Goal: Transaction & Acquisition: Purchase product/service

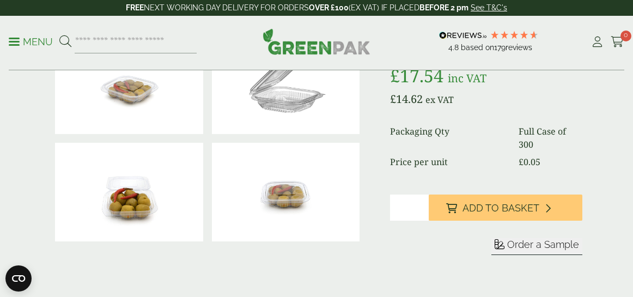
scroll to position [182, 0]
click at [265, 186] on img at bounding box center [286, 191] width 148 height 99
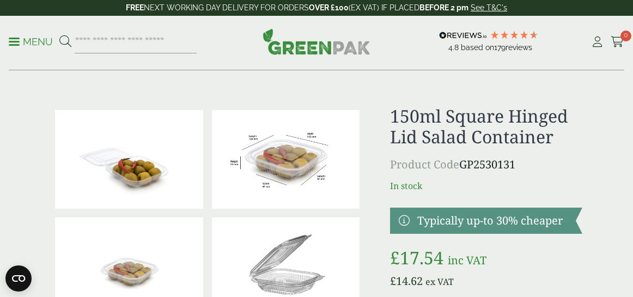
scroll to position [0, 0]
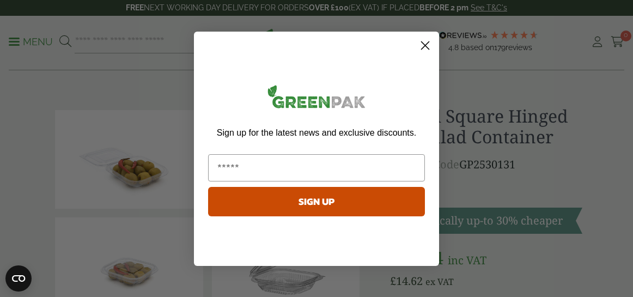
click at [426, 45] on circle "Close dialog" at bounding box center [425, 45] width 18 height 18
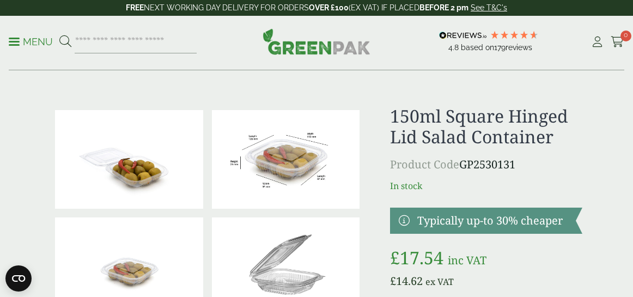
click at [148, 45] on input "search" at bounding box center [136, 41] width 122 height 23
type input "**********"
click at [65, 41] on button at bounding box center [65, 42] width 12 height 14
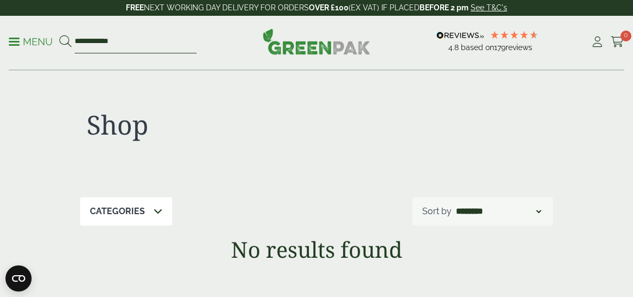
click at [134, 47] on input "**********" at bounding box center [136, 41] width 122 height 23
type input "*"
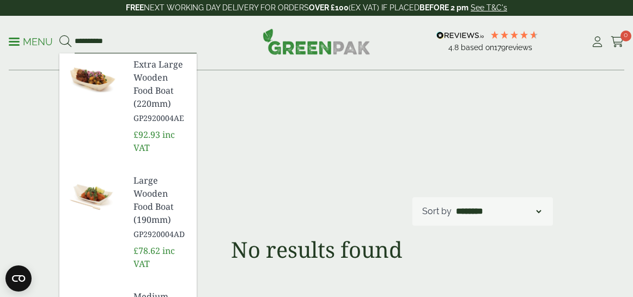
type input "**********"
click at [65, 41] on button at bounding box center [65, 42] width 12 height 14
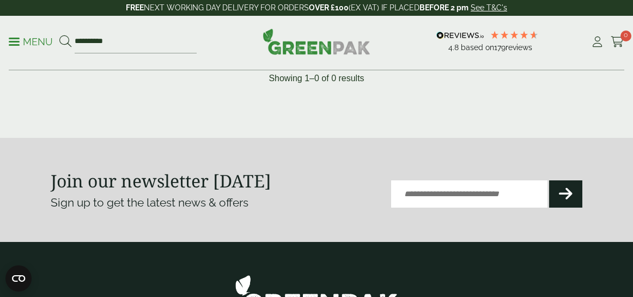
scroll to position [275, 0]
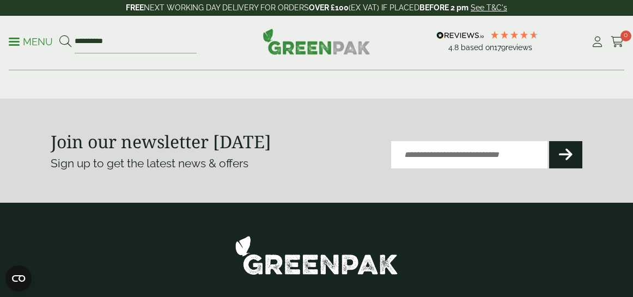
click at [39, 40] on p "Menu" at bounding box center [31, 41] width 44 height 13
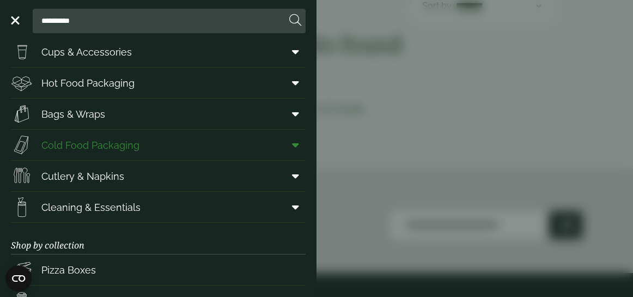
scroll to position [22, 0]
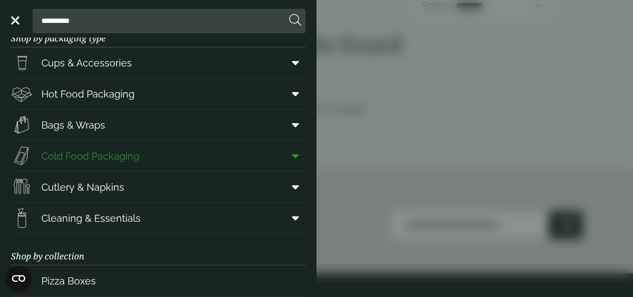
click at [145, 148] on link "Cold Food Packaging" at bounding box center [158, 155] width 295 height 30
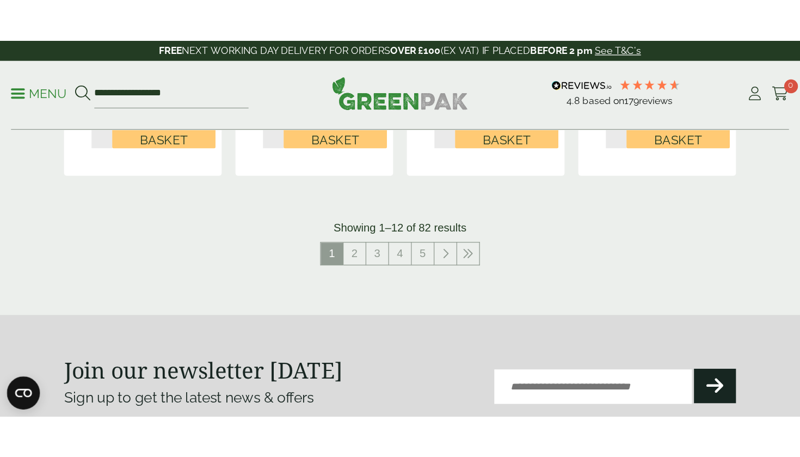
scroll to position [1376, 0]
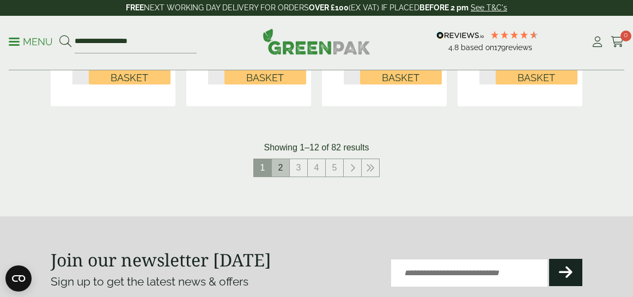
click at [281, 159] on link "2" at bounding box center [280, 167] width 17 height 17
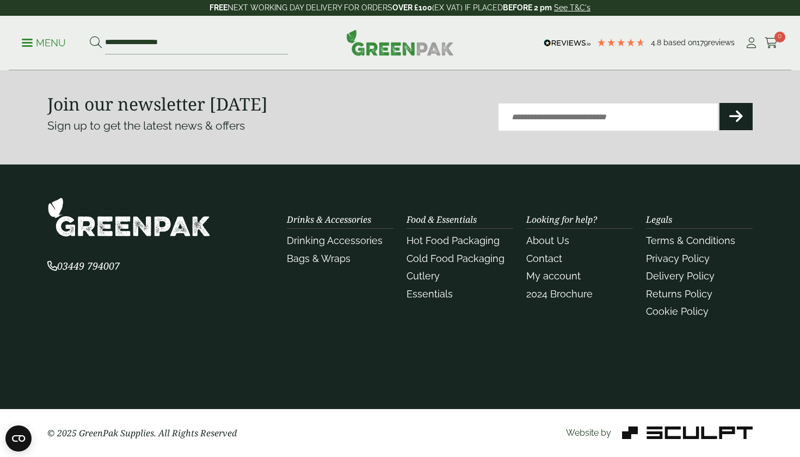
scroll to position [1444, 0]
click at [191, 40] on input "**********" at bounding box center [196, 43] width 183 height 23
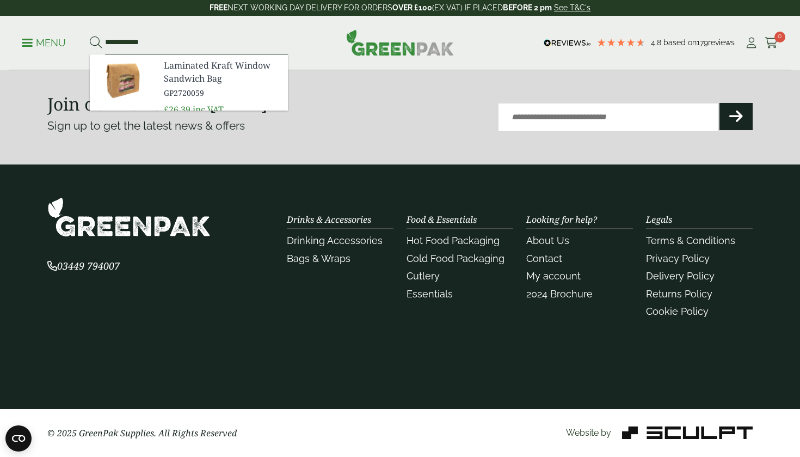
type input "**********"
click at [95, 42] on button at bounding box center [96, 43] width 12 height 14
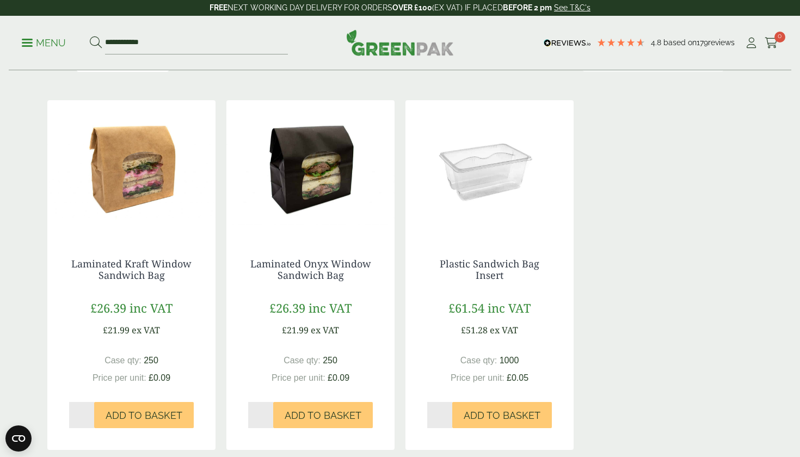
scroll to position [156, 0]
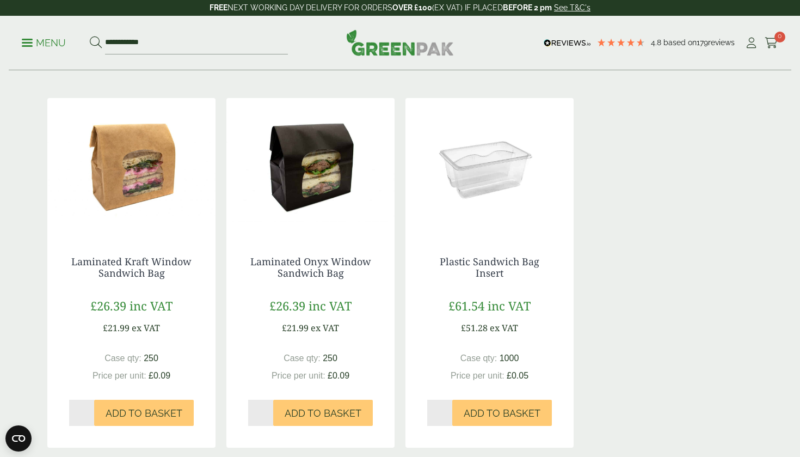
click at [190, 162] on img at bounding box center [131, 166] width 168 height 136
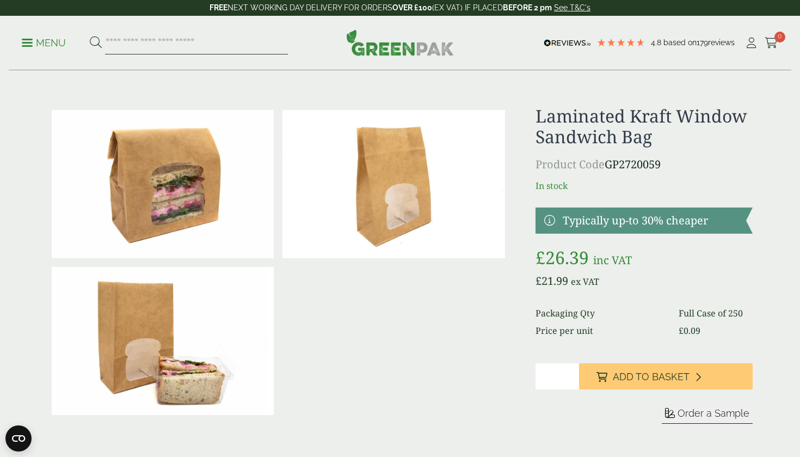
click at [114, 41] on input "search" at bounding box center [196, 43] width 183 height 23
type input "*****"
click at [95, 42] on button at bounding box center [96, 43] width 12 height 14
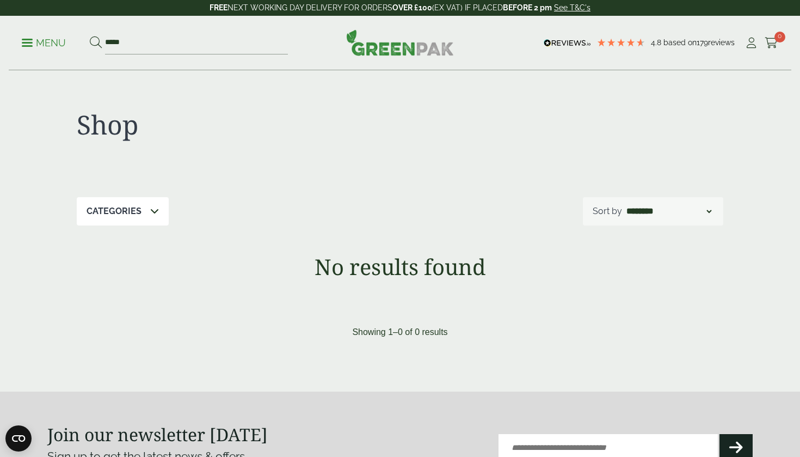
click at [48, 44] on p "Menu" at bounding box center [44, 42] width 44 height 13
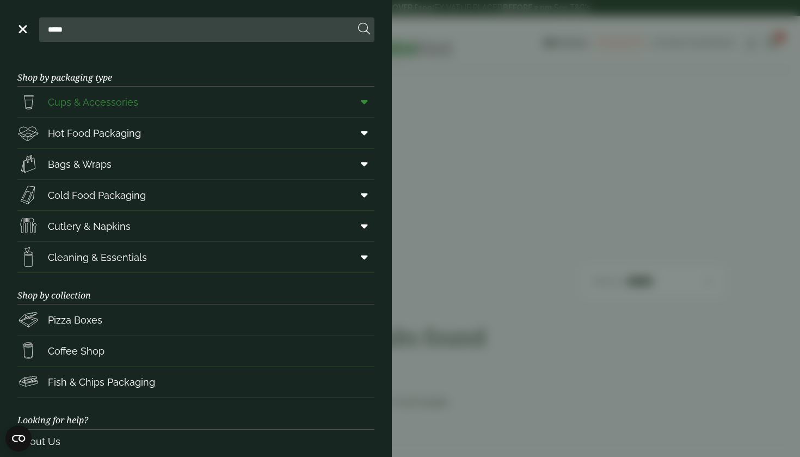
click at [200, 110] on link "Cups & Accessories" at bounding box center [195, 102] width 357 height 30
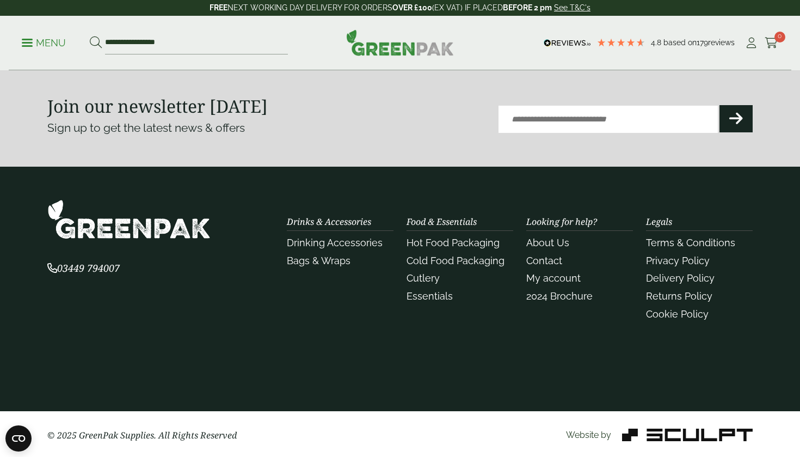
scroll to position [1379, 0]
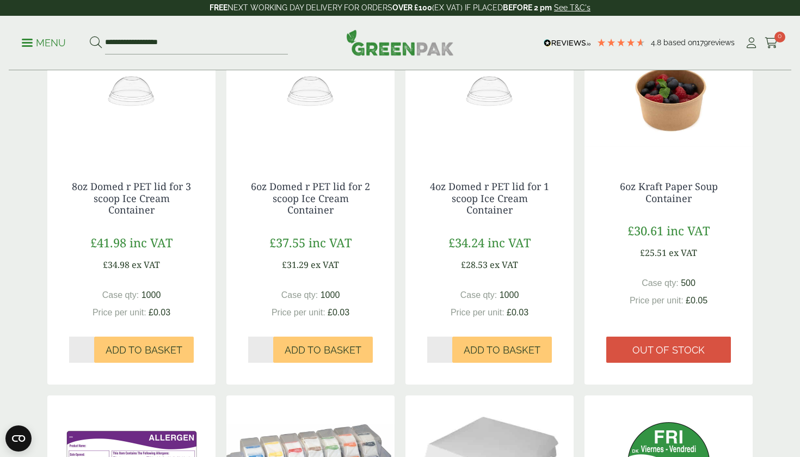
scroll to position [1376, 0]
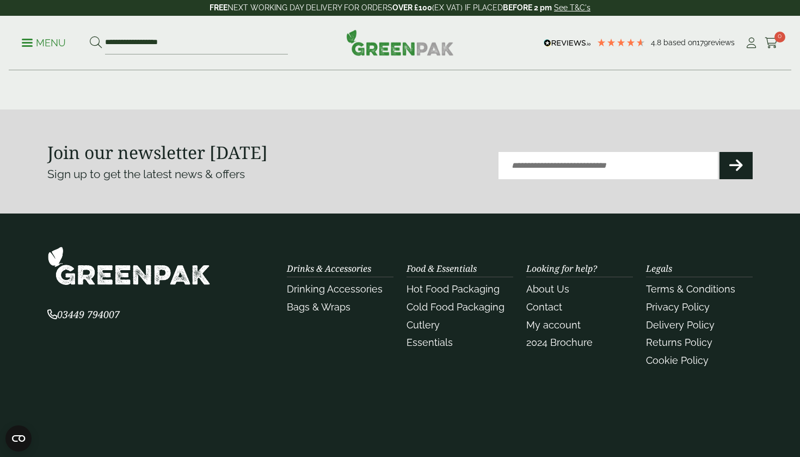
click at [53, 45] on p "Menu" at bounding box center [44, 42] width 44 height 13
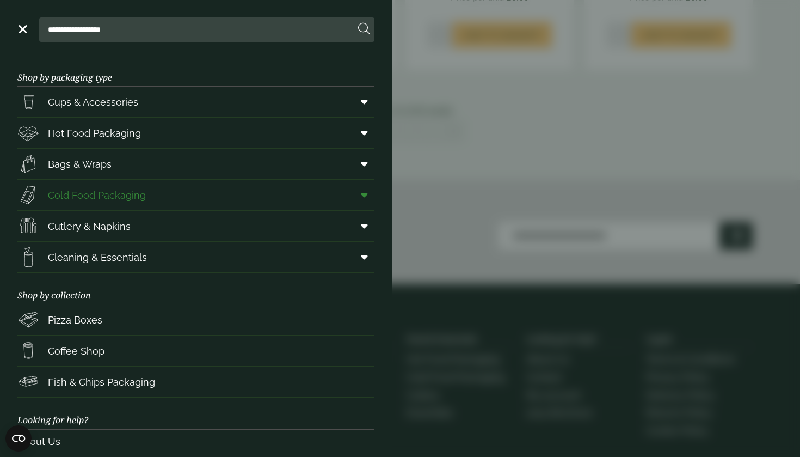
click at [81, 193] on span "Cold Food Packaging" at bounding box center [97, 195] width 98 height 15
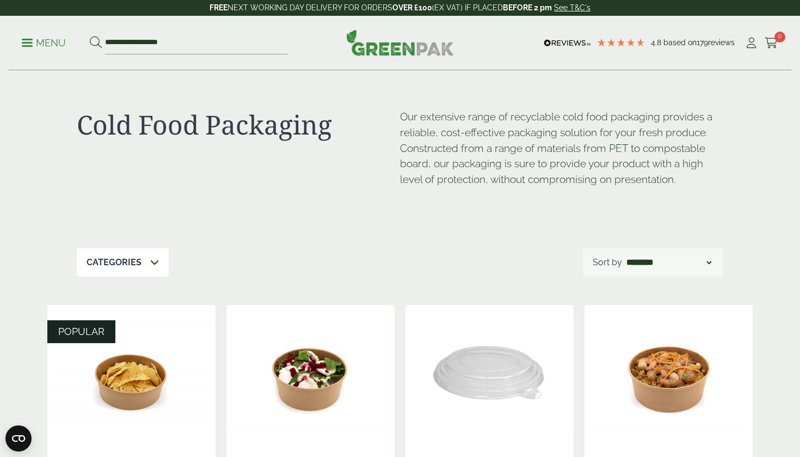
click at [129, 267] on div "Categories" at bounding box center [123, 262] width 92 height 28
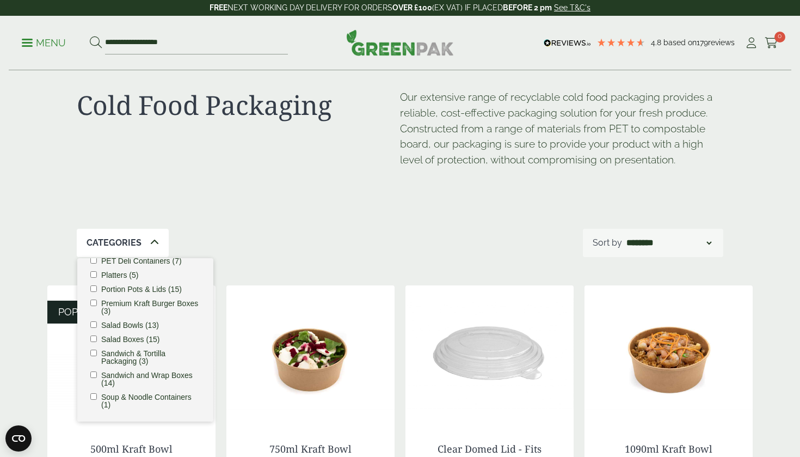
scroll to position [212, 0]
click at [97, 323] on li "Salad Bowls (13)" at bounding box center [145, 325] width 110 height 8
click at [315, 232] on div "Categories 2 Bagasse (1) Baguette Trays (2) Cafe. (3) Carry Packs (7) Cold Food…" at bounding box center [400, 243] width 647 height 28
click at [314, 232] on div "Categories 2 Bagasse (1) Baguette Trays (2) Cafe. (3) Carry Packs (7) Cold Food…" at bounding box center [400, 243] width 647 height 28
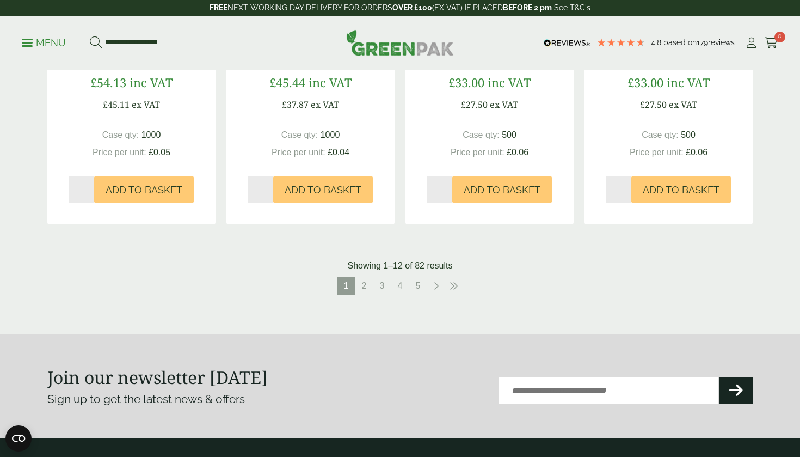
scroll to position [1149, 0]
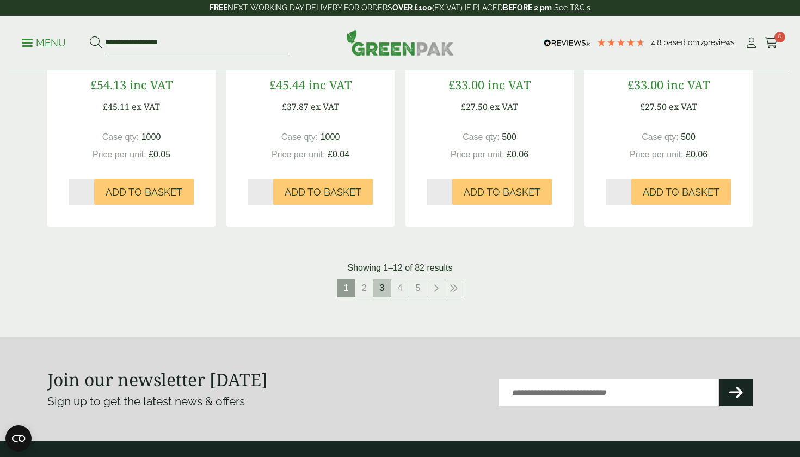
click at [379, 281] on link "3" at bounding box center [381, 287] width 17 height 17
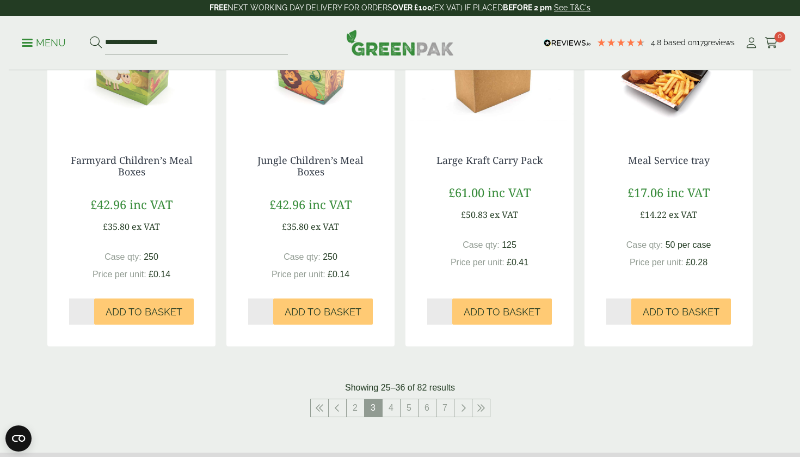
scroll to position [1034, 0]
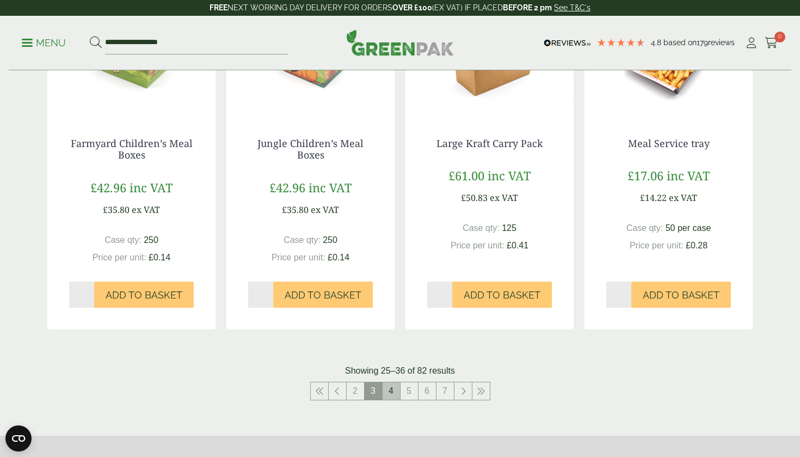
click at [395, 395] on link "4" at bounding box center [391, 390] width 17 height 17
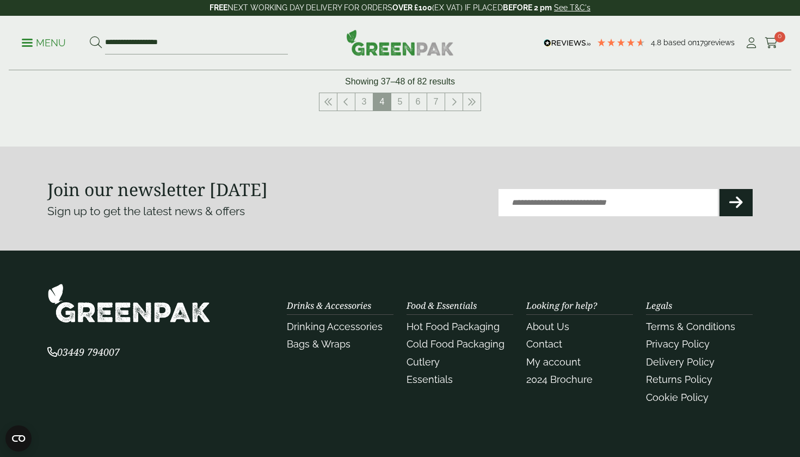
scroll to position [1355, 0]
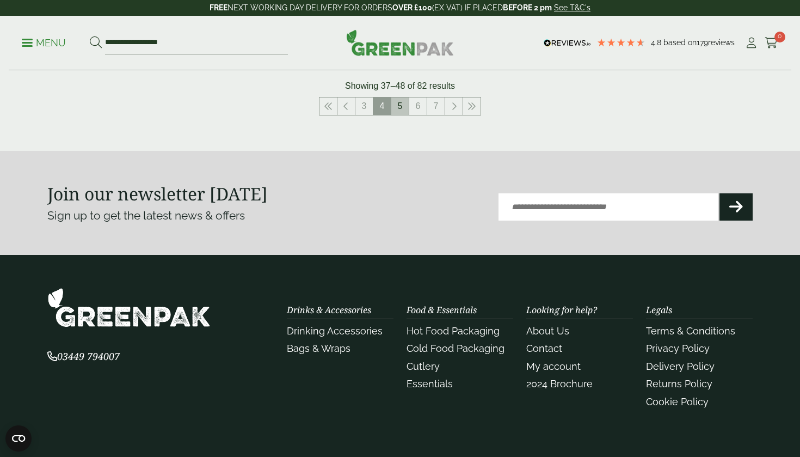
click at [399, 106] on link "5" at bounding box center [399, 105] width 17 height 17
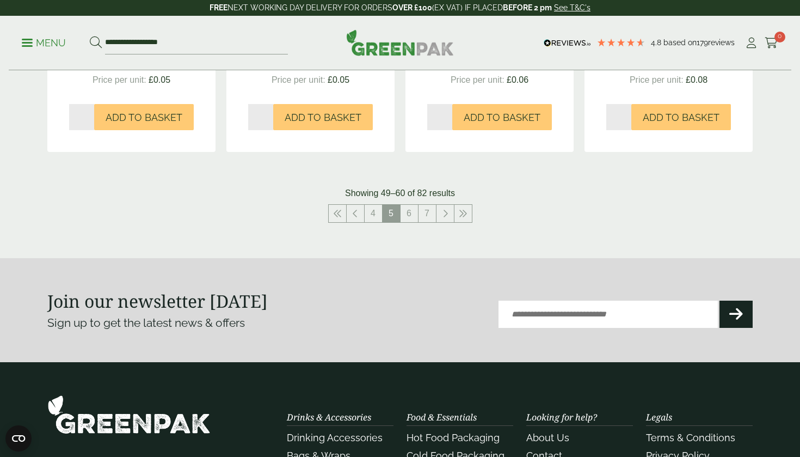
scroll to position [1239, 0]
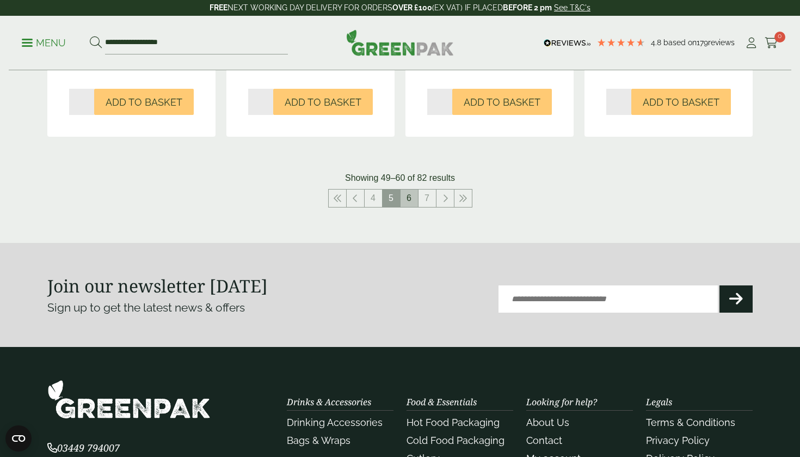
click at [408, 198] on link "6" at bounding box center [409, 197] width 17 height 17
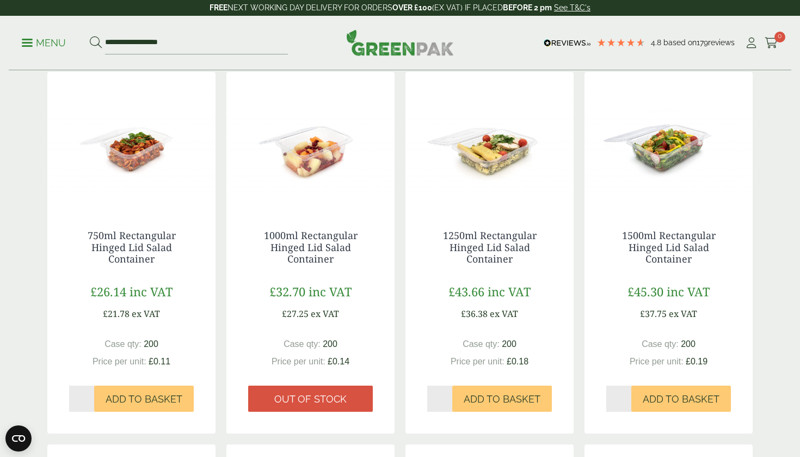
scroll to position [234, 0]
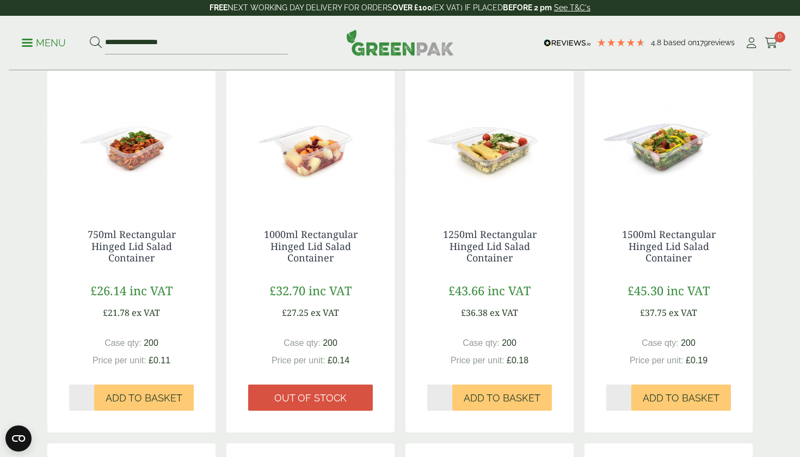
click at [142, 162] on img at bounding box center [131, 139] width 168 height 136
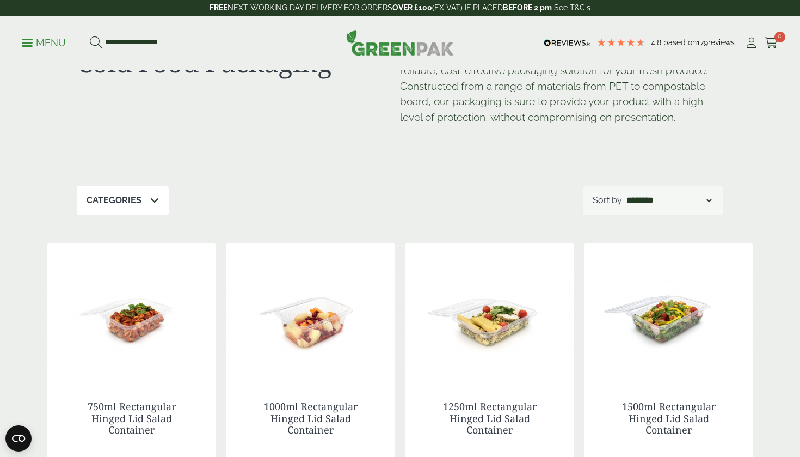
scroll to position [29, 0]
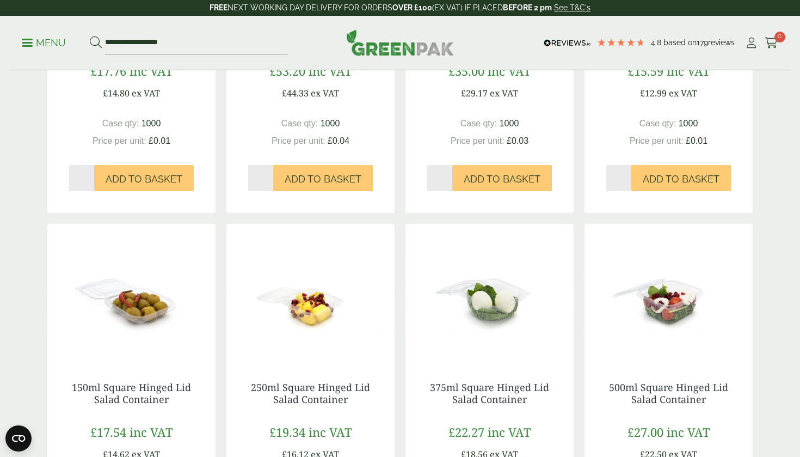
scroll to position [804, 0]
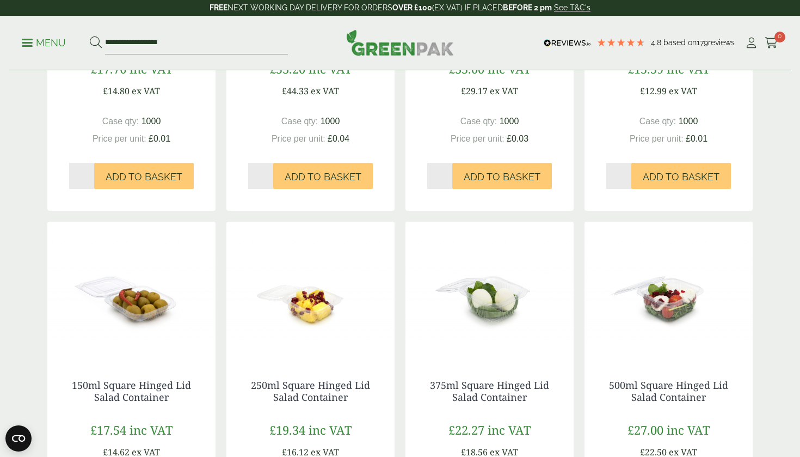
click at [307, 299] on img at bounding box center [310, 290] width 168 height 136
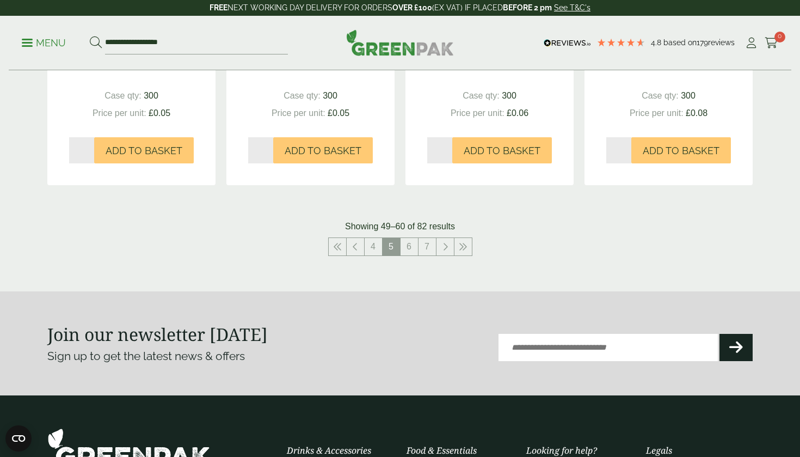
scroll to position [1198, 0]
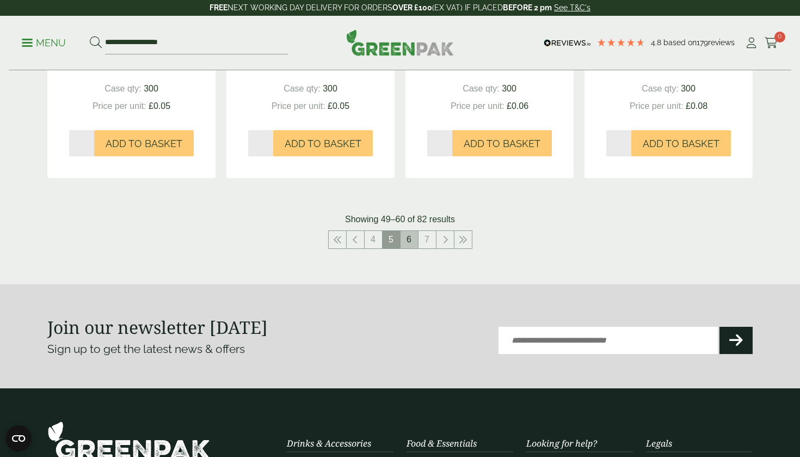
click at [408, 238] on link "6" at bounding box center [409, 239] width 17 height 17
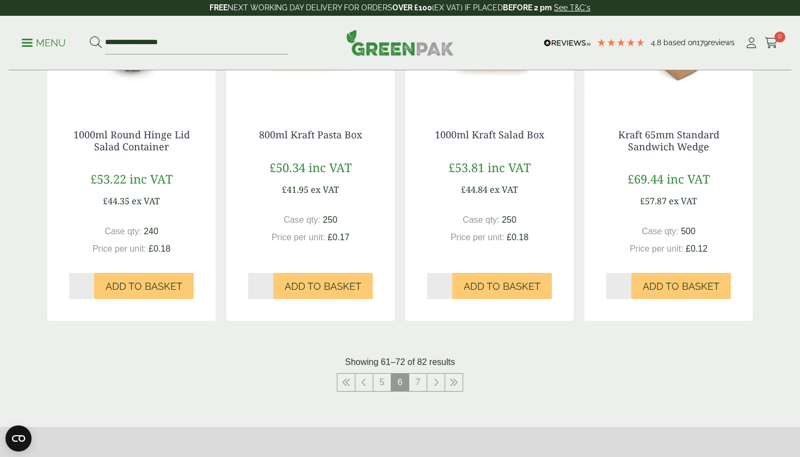
scroll to position [1089, 0]
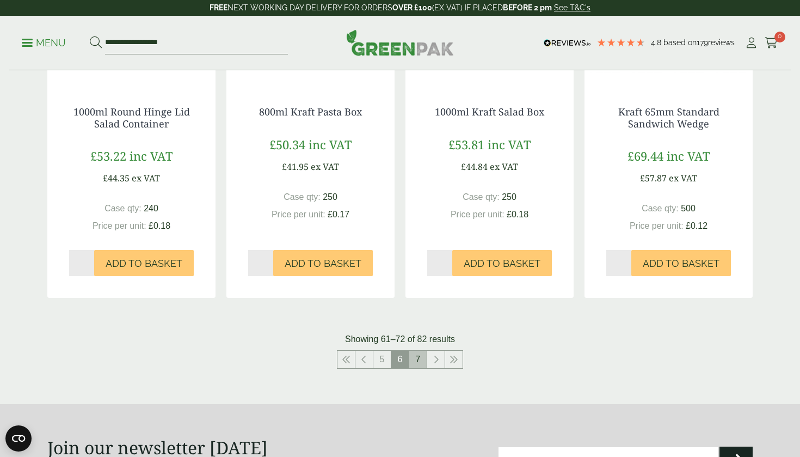
click at [415, 355] on link "7" at bounding box center [417, 359] width 17 height 17
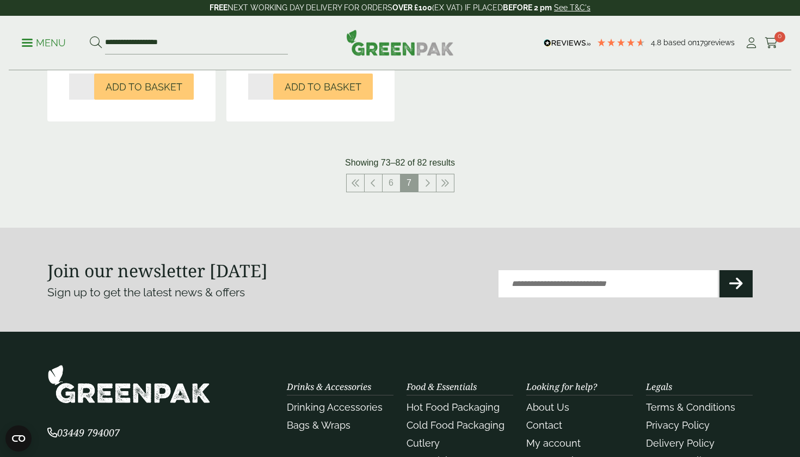
scroll to position [1241, 0]
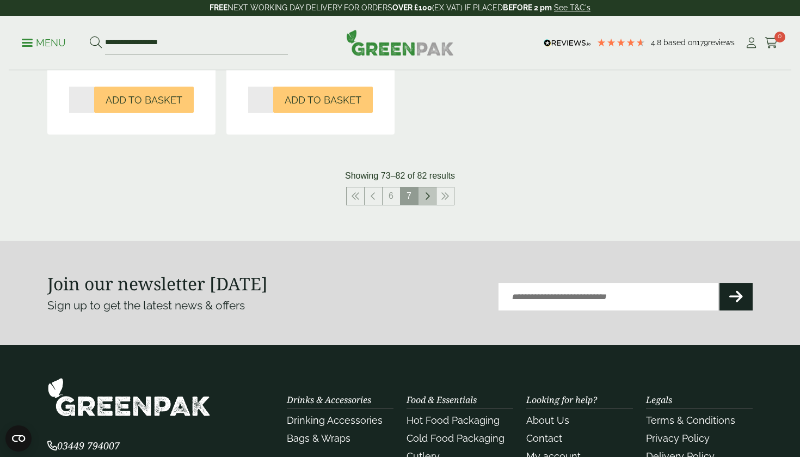
click at [427, 187] on link at bounding box center [427, 195] width 17 height 17
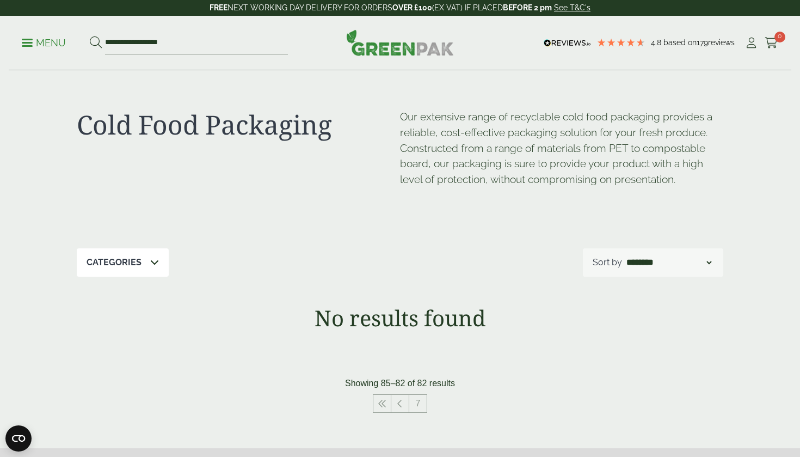
click at [44, 45] on p "Menu" at bounding box center [44, 42] width 44 height 13
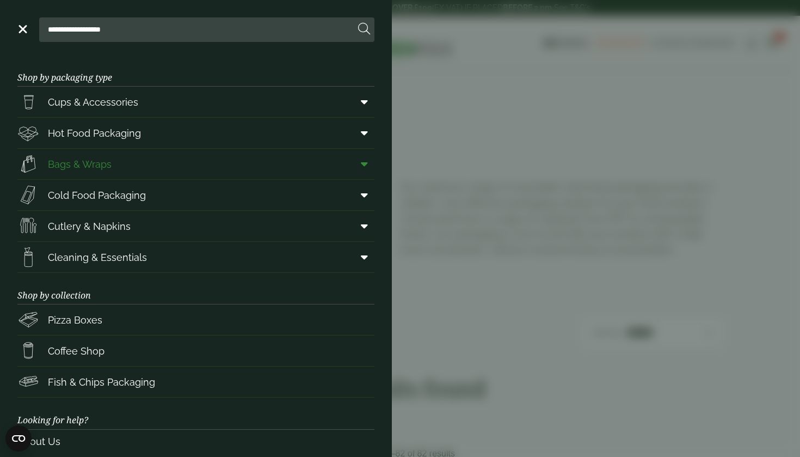
click at [367, 161] on icon at bounding box center [364, 163] width 7 height 11
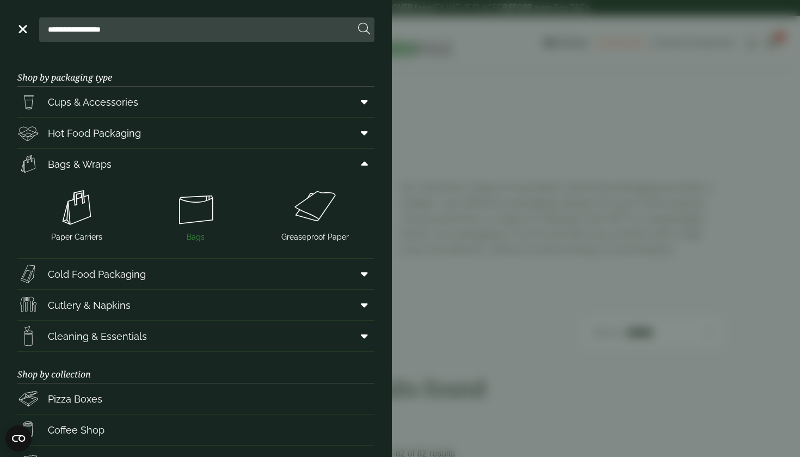
click at [193, 197] on img at bounding box center [196, 208] width 111 height 44
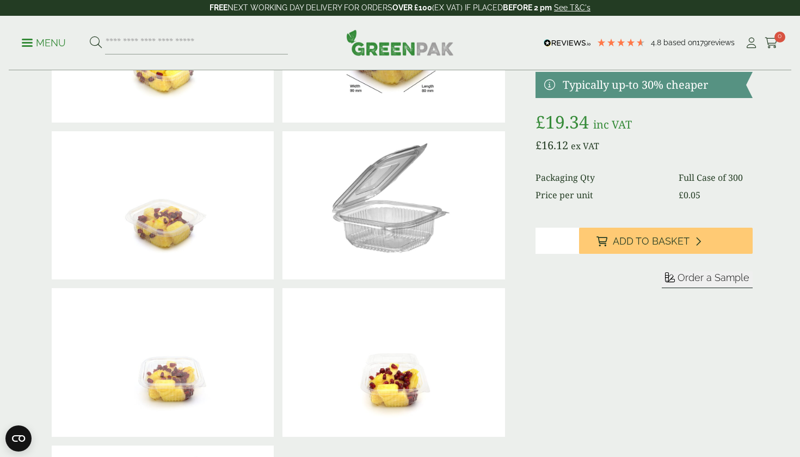
scroll to position [144, 0]
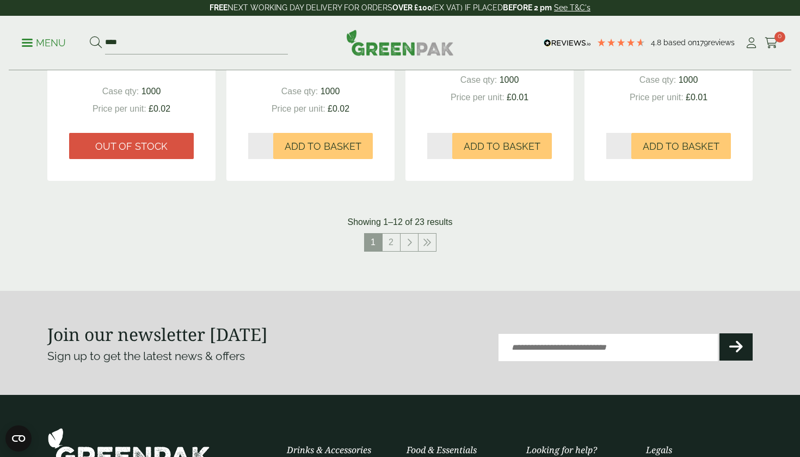
scroll to position [1011, 0]
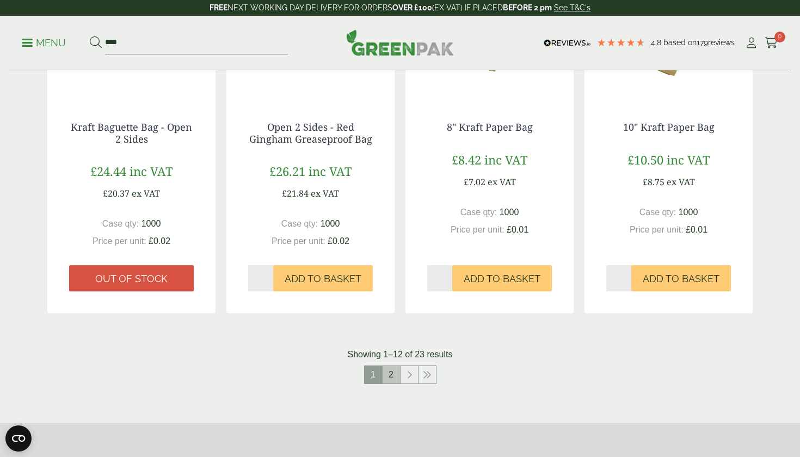
click at [384, 374] on link "2" at bounding box center [391, 374] width 17 height 17
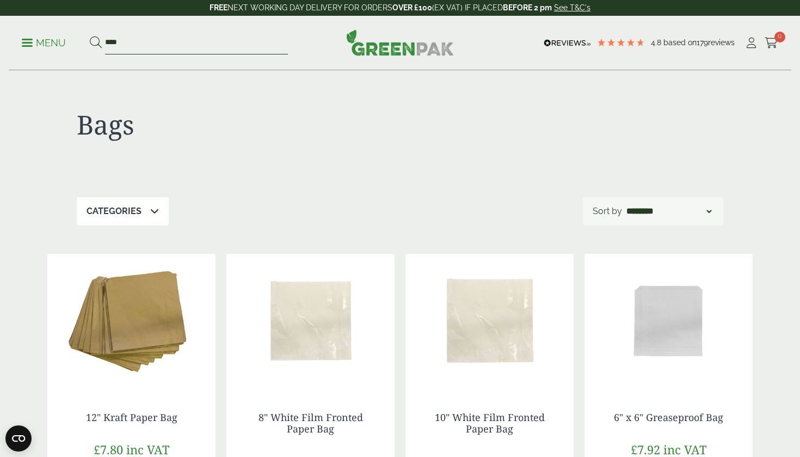
click at [173, 42] on input "****" at bounding box center [196, 43] width 183 height 23
